Goal: Navigation & Orientation: Find specific page/section

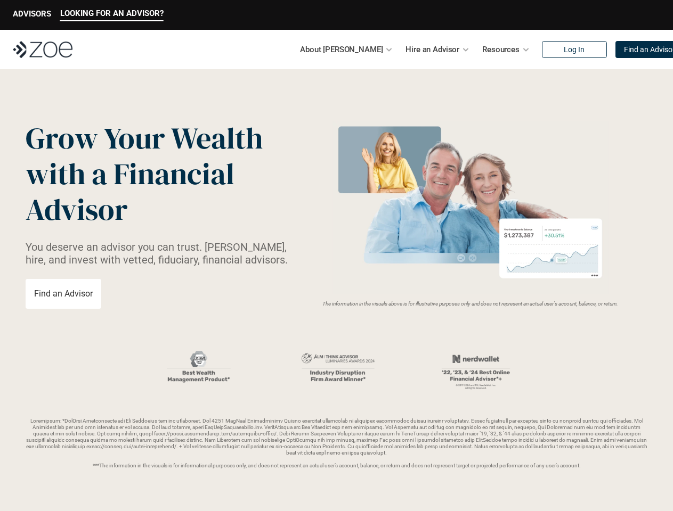
click at [336, 256] on img at bounding box center [470, 207] width 284 height 173
click at [111, 15] on p "LOOKING FOR AN ADVISOR?" at bounding box center [111, 14] width 103 height 10
click at [32, 15] on p "ADVISORS" at bounding box center [32, 14] width 38 height 10
